Goal: Task Accomplishment & Management: Find specific page/section

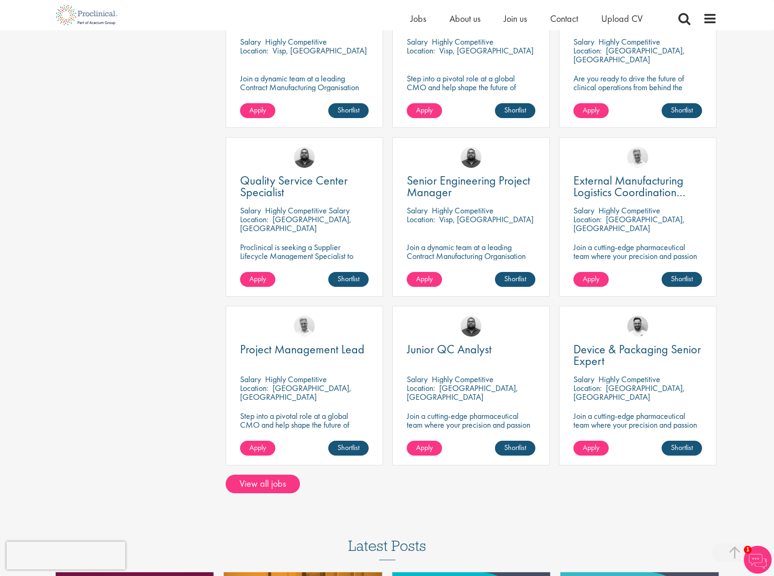
scroll to position [650, 0]
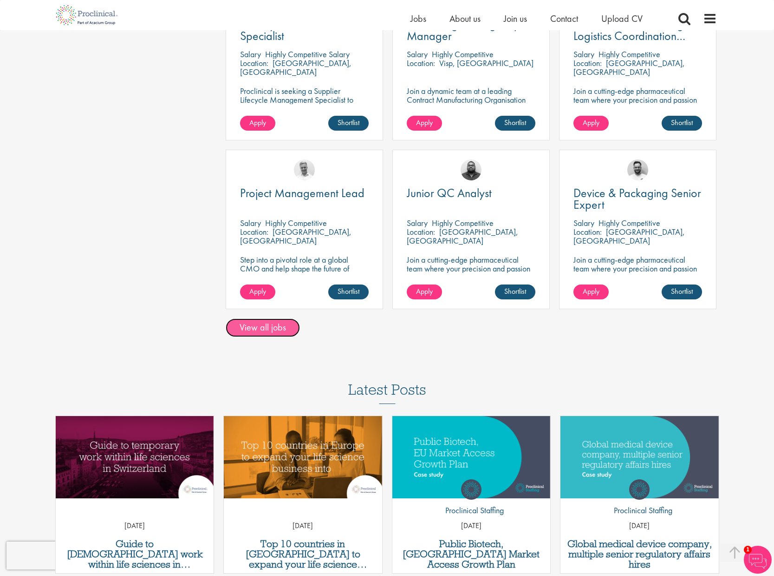
click at [256, 318] on link "View all jobs" at bounding box center [263, 327] width 74 height 19
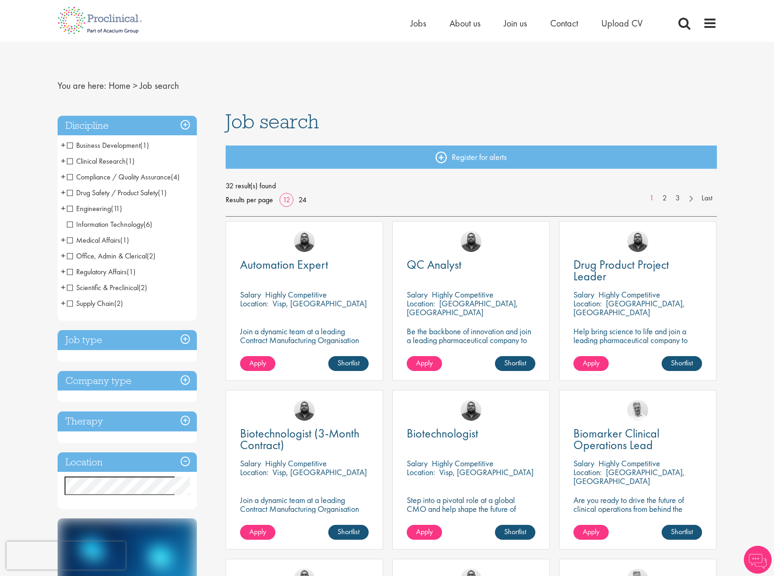
click at [92, 205] on span "Engineering" at bounding box center [89, 208] width 44 height 10
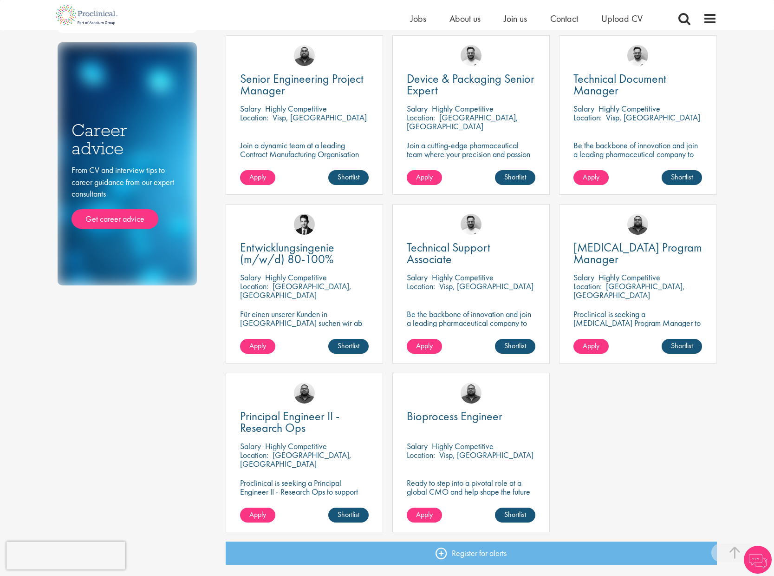
scroll to position [372, 0]
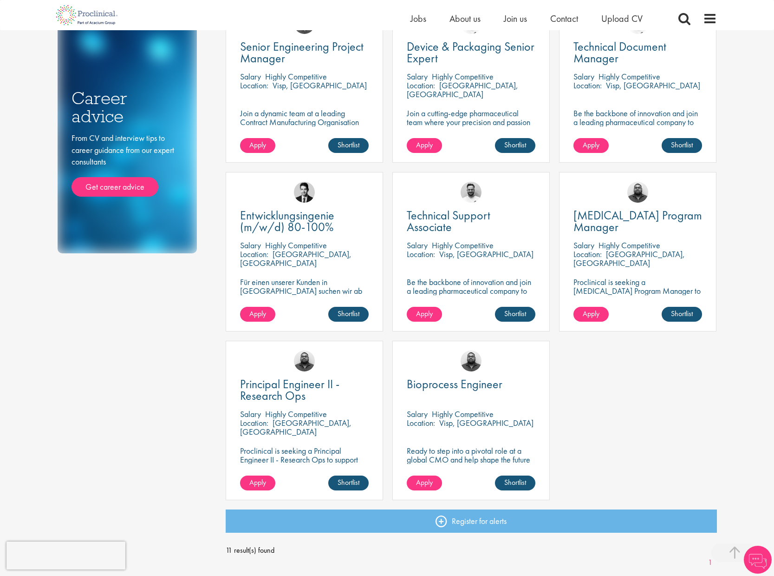
click at [266, 246] on p "Highly Competitive" at bounding box center [296, 245] width 62 height 11
click at [208, 295] on div "Discipline Engineering (11) - + Manufacturing (6) Project Engineering (4) Autom…" at bounding box center [388, 155] width 674 height 854
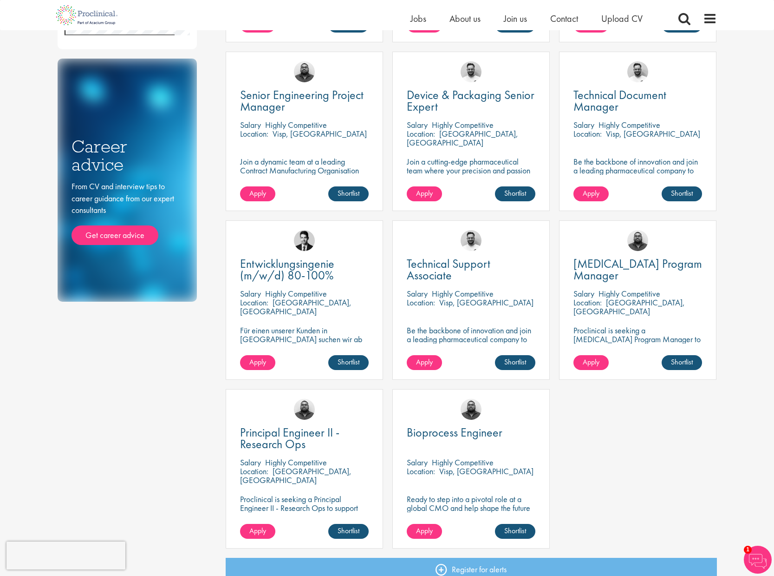
scroll to position [325, 0]
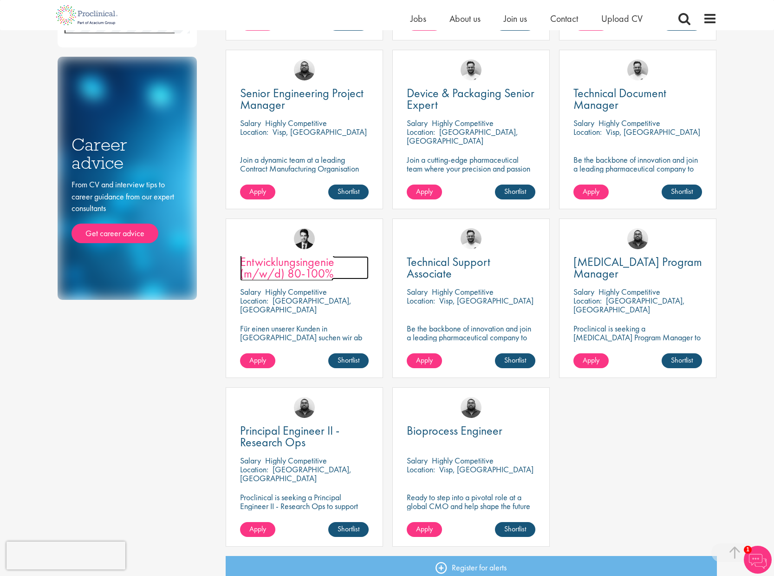
click at [258, 267] on span "Entwicklungsingenie (m/w/d) 80-100%" at bounding box center [287, 267] width 94 height 27
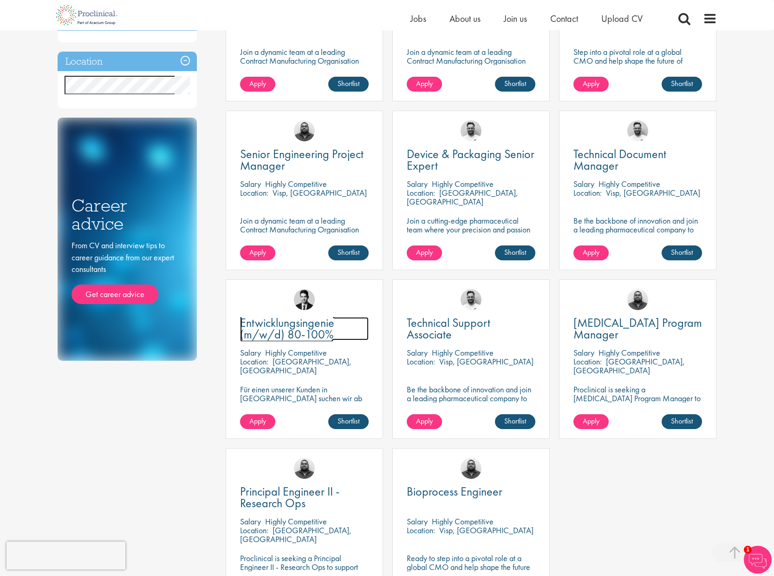
scroll to position [232, 0]
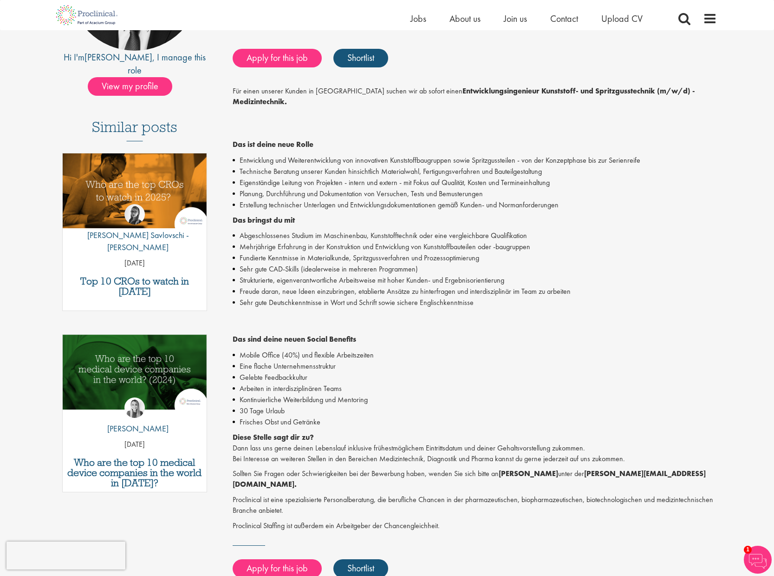
scroll to position [46, 0]
